Goal: Information Seeking & Learning: Learn about a topic

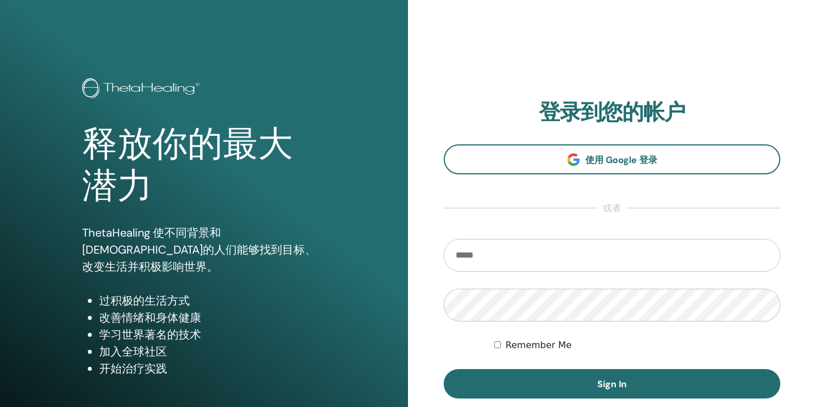
click at [566, 244] on input "email" at bounding box center [612, 255] width 337 height 33
type input "**********"
click at [612, 384] on button "Sign In" at bounding box center [612, 383] width 337 height 29
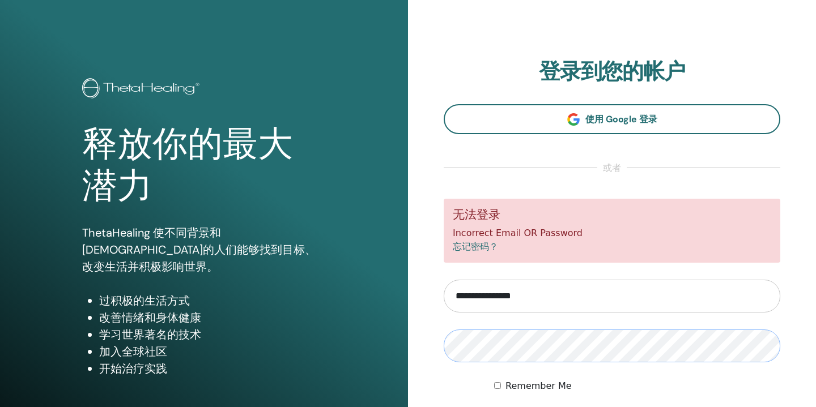
click at [503, 297] on input "**********" at bounding box center [612, 296] width 337 height 33
type input "**********"
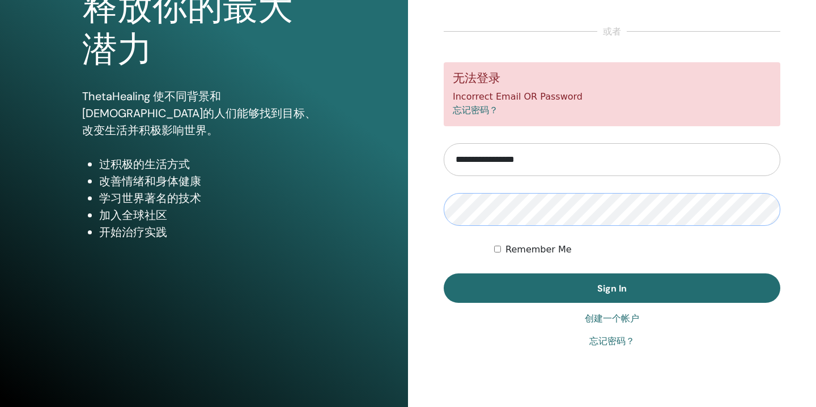
scroll to position [137, 0]
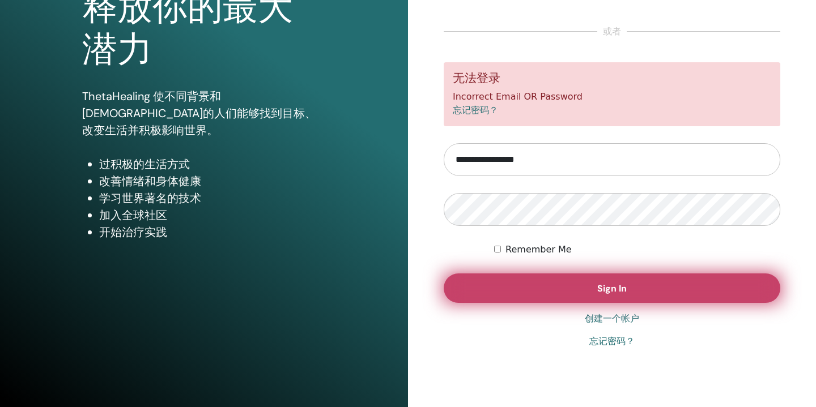
click at [566, 291] on button "Sign In" at bounding box center [612, 288] width 337 height 29
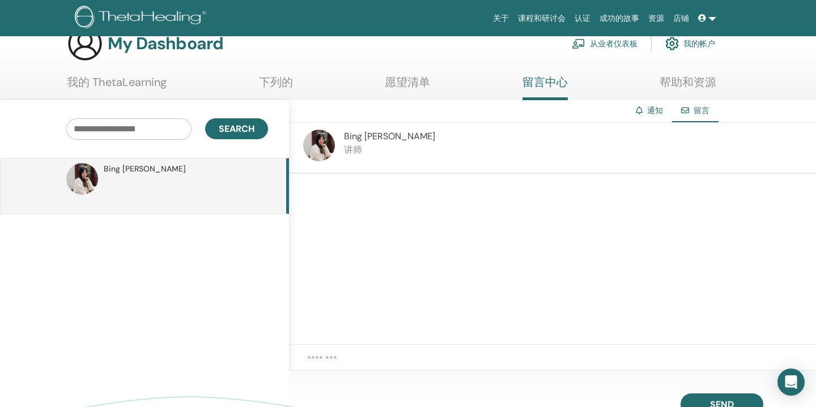
scroll to position [98, 0]
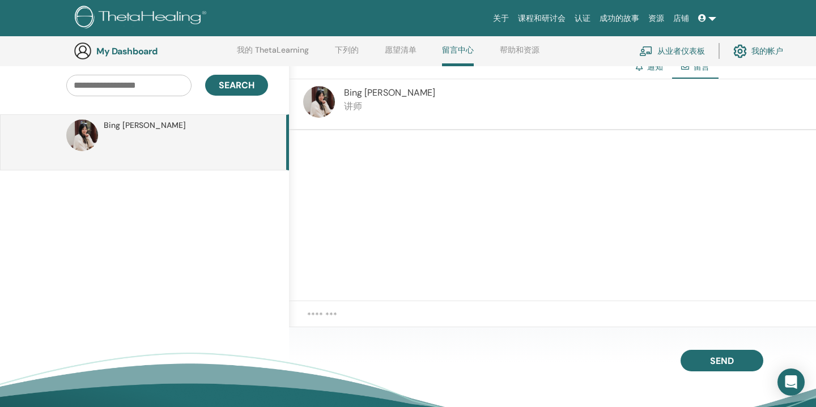
click at [436, 314] on textarea at bounding box center [561, 321] width 509 height 25
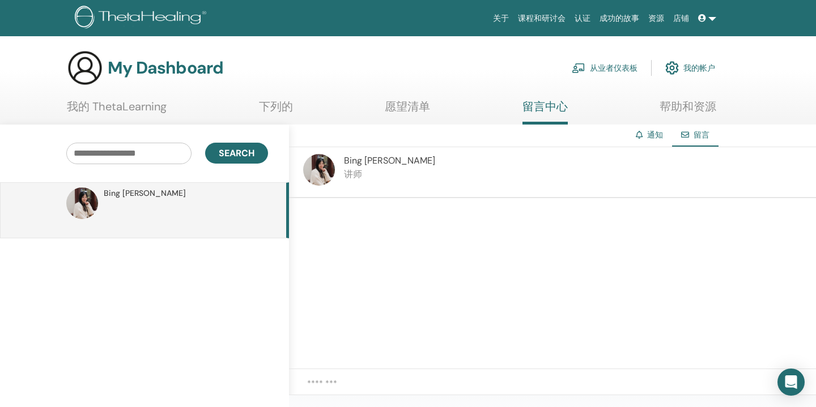
scroll to position [0, 0]
click at [275, 110] on link "下列的" at bounding box center [276, 111] width 34 height 22
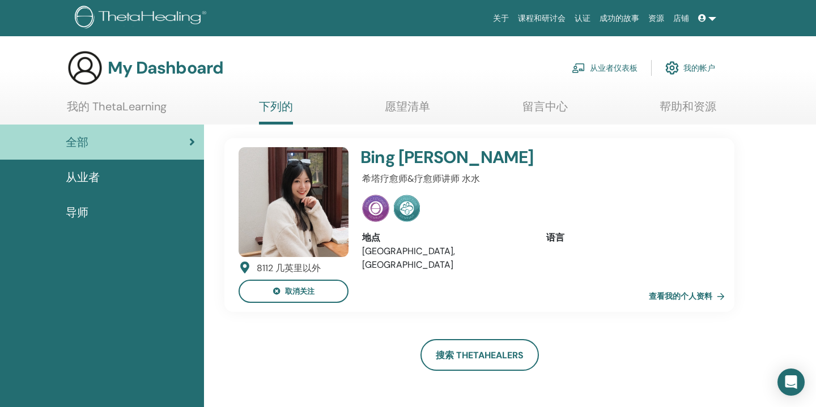
click at [174, 108] on ul "我的 ThetaLearning 下列的 愿望清单 留言中心 帮助和资源" at bounding box center [391, 112] width 649 height 25
click at [147, 108] on link "我的 ThetaLearning" at bounding box center [117, 111] width 100 height 22
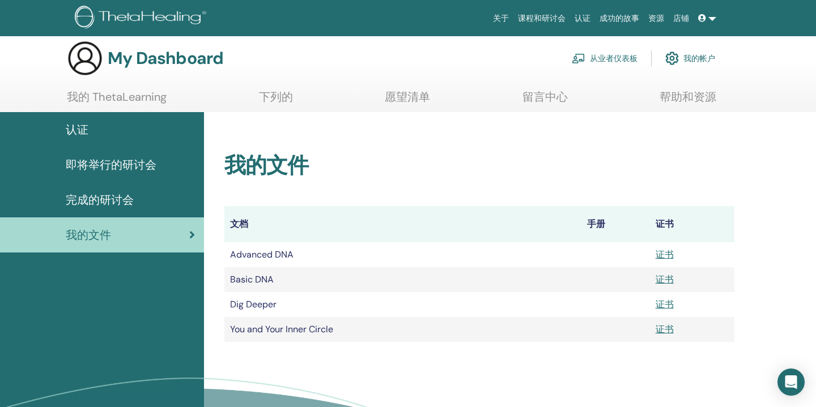
scroll to position [5, 0]
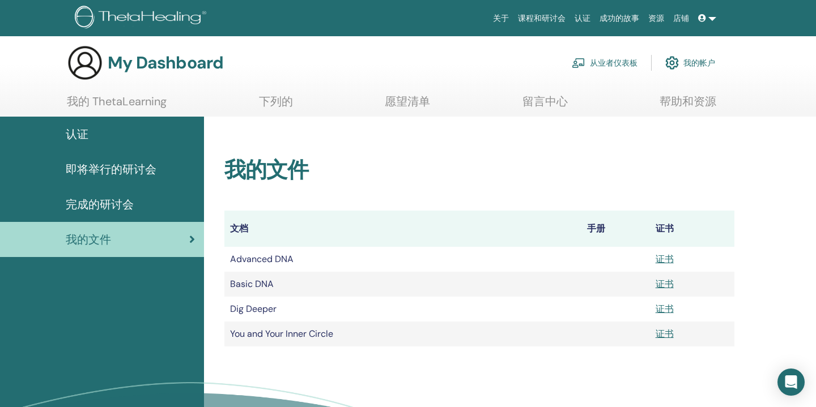
click at [114, 163] on span "即将举行的研讨会" at bounding box center [111, 169] width 91 height 17
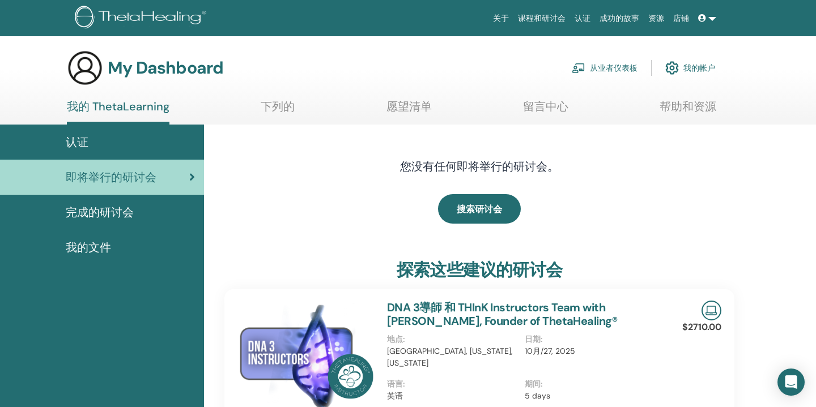
click at [129, 142] on div "认证" at bounding box center [102, 142] width 186 height 17
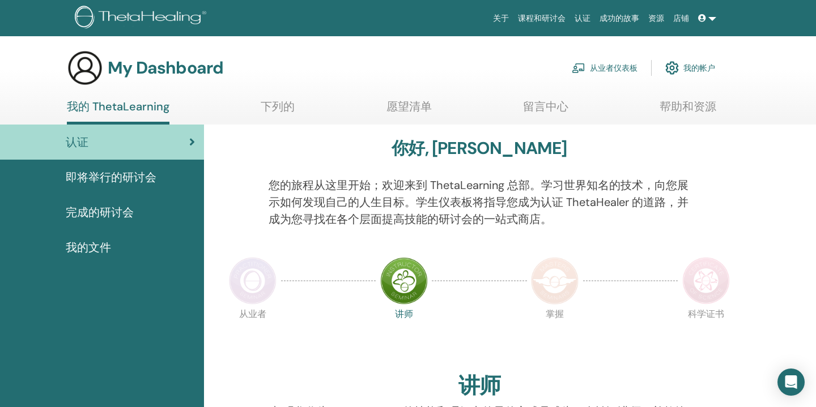
click at [704, 19] on icon at bounding box center [702, 18] width 8 height 8
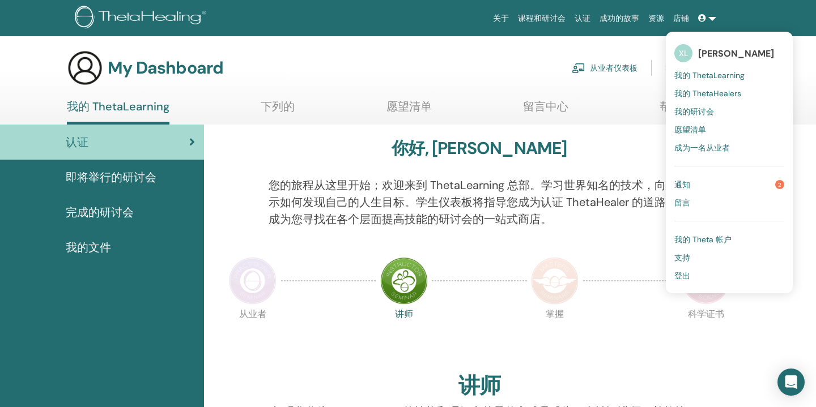
click at [751, 189] on link "通知 2" at bounding box center [729, 185] width 110 height 18
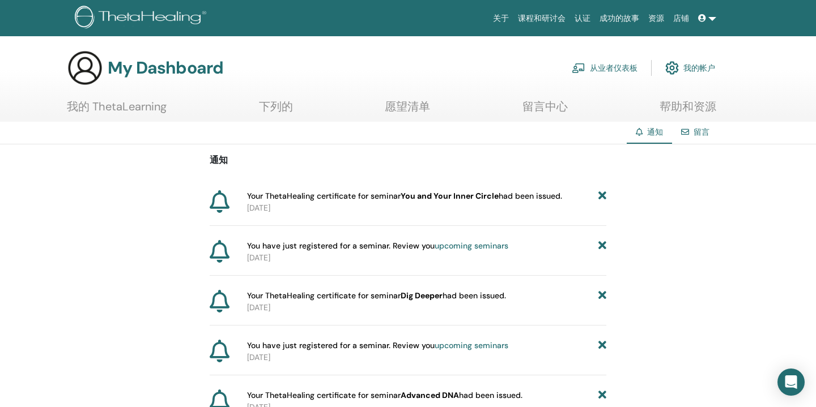
click at [705, 19] on icon at bounding box center [702, 18] width 8 height 8
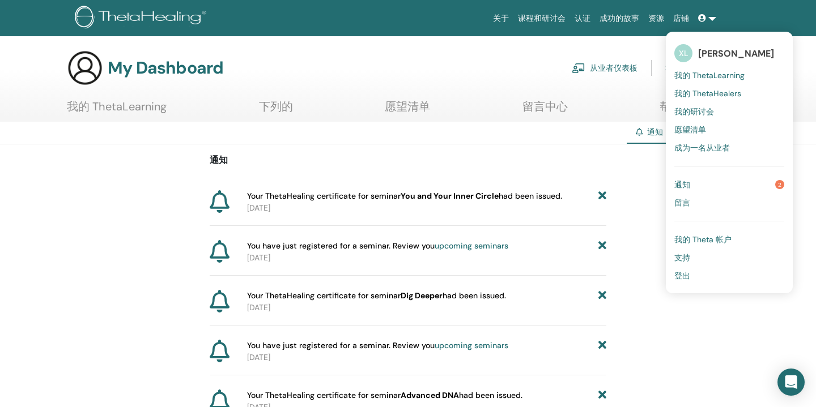
click at [639, 165] on div "通知 Your ThetaHealing certificate for seminar You and Your Inner Circle had been…" at bounding box center [408, 385] width 816 height 481
